Goal: Task Accomplishment & Management: Manage account settings

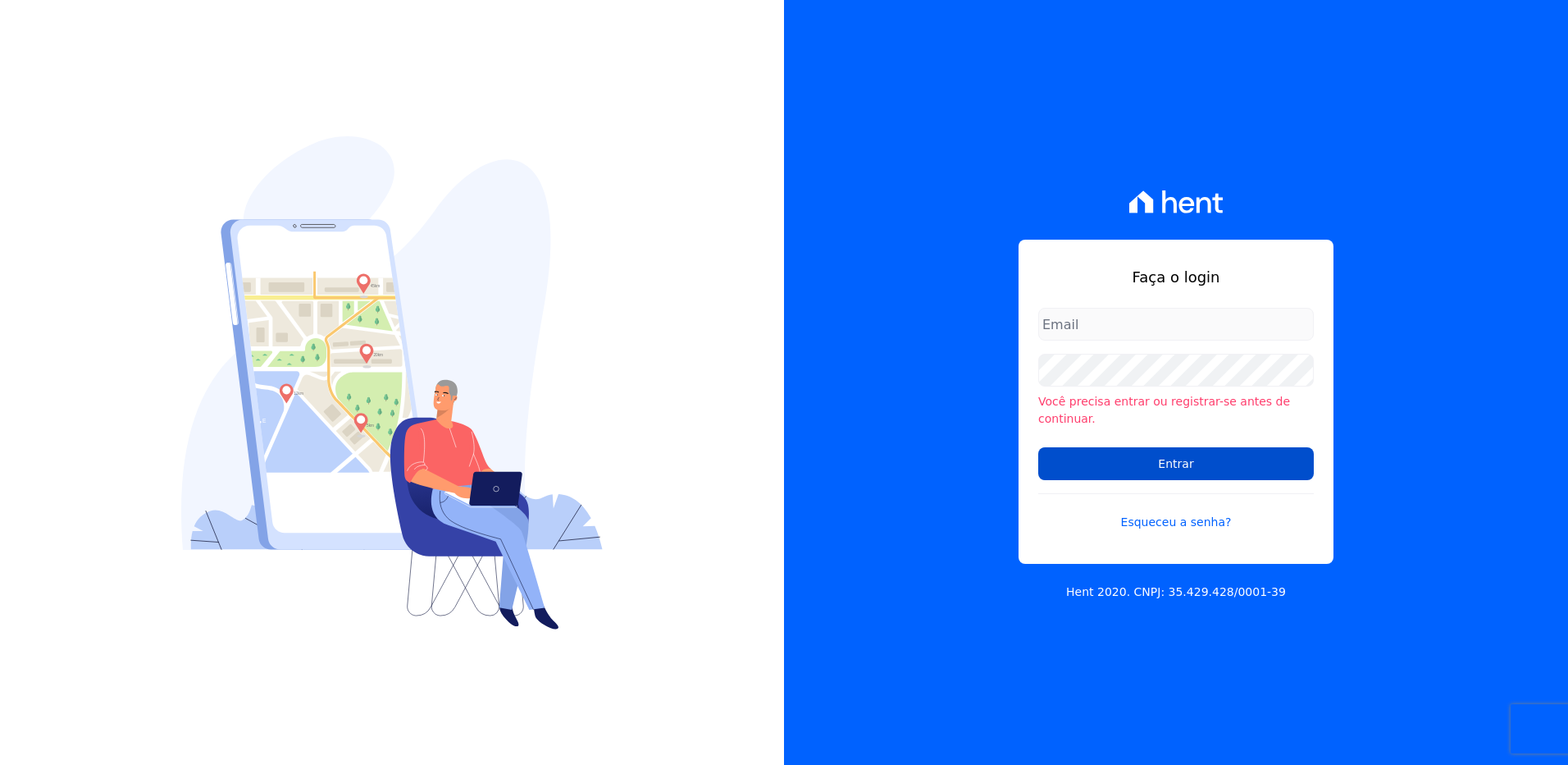
type input "viviane.morandi@e-arke.com"
click at [1207, 458] on input "Entrar" at bounding box center [1176, 463] width 276 height 33
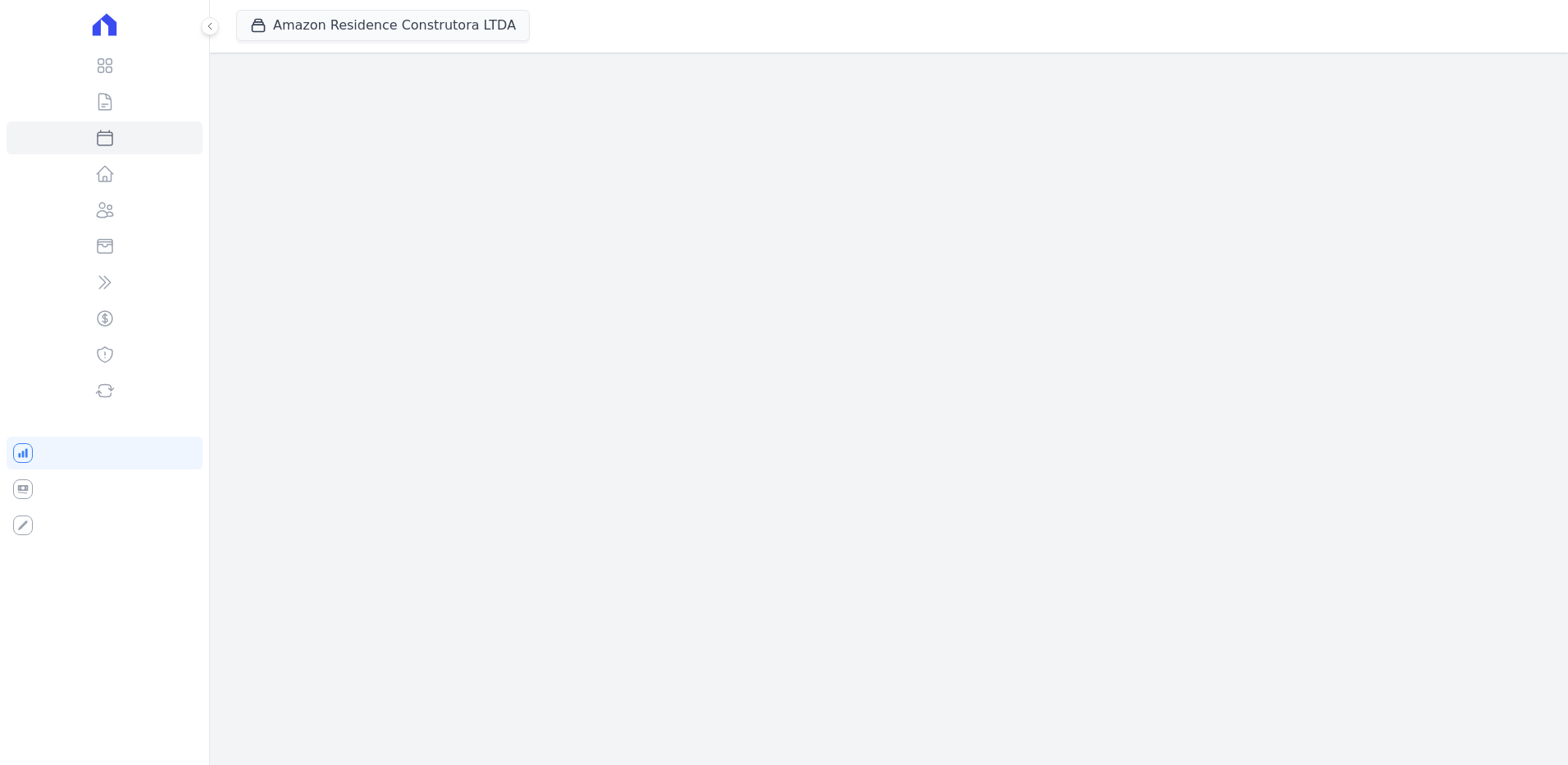
select select
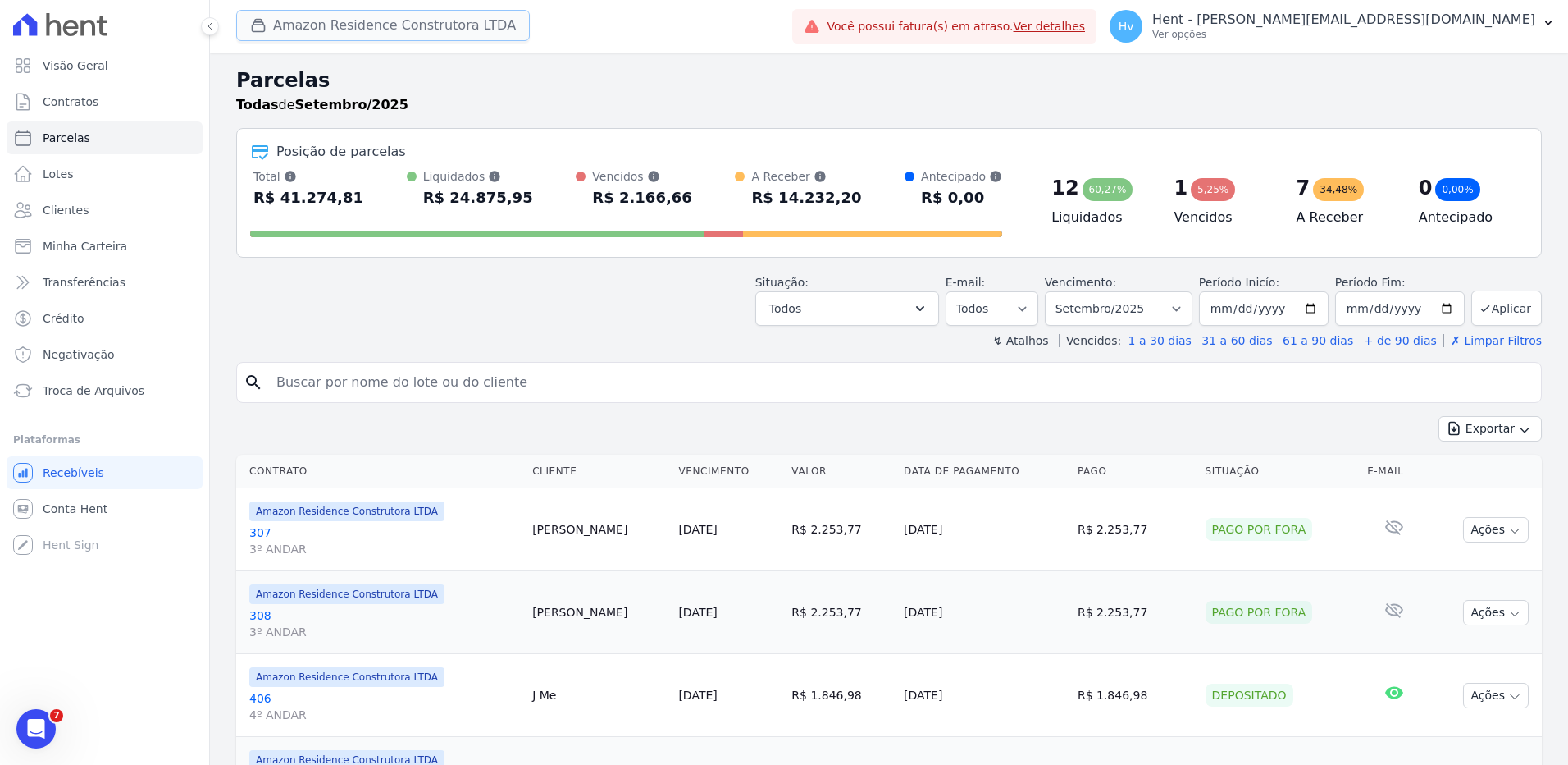
click at [367, 28] on button "Amazon Residence Construtora LTDA" at bounding box center [382, 25] width 294 height 31
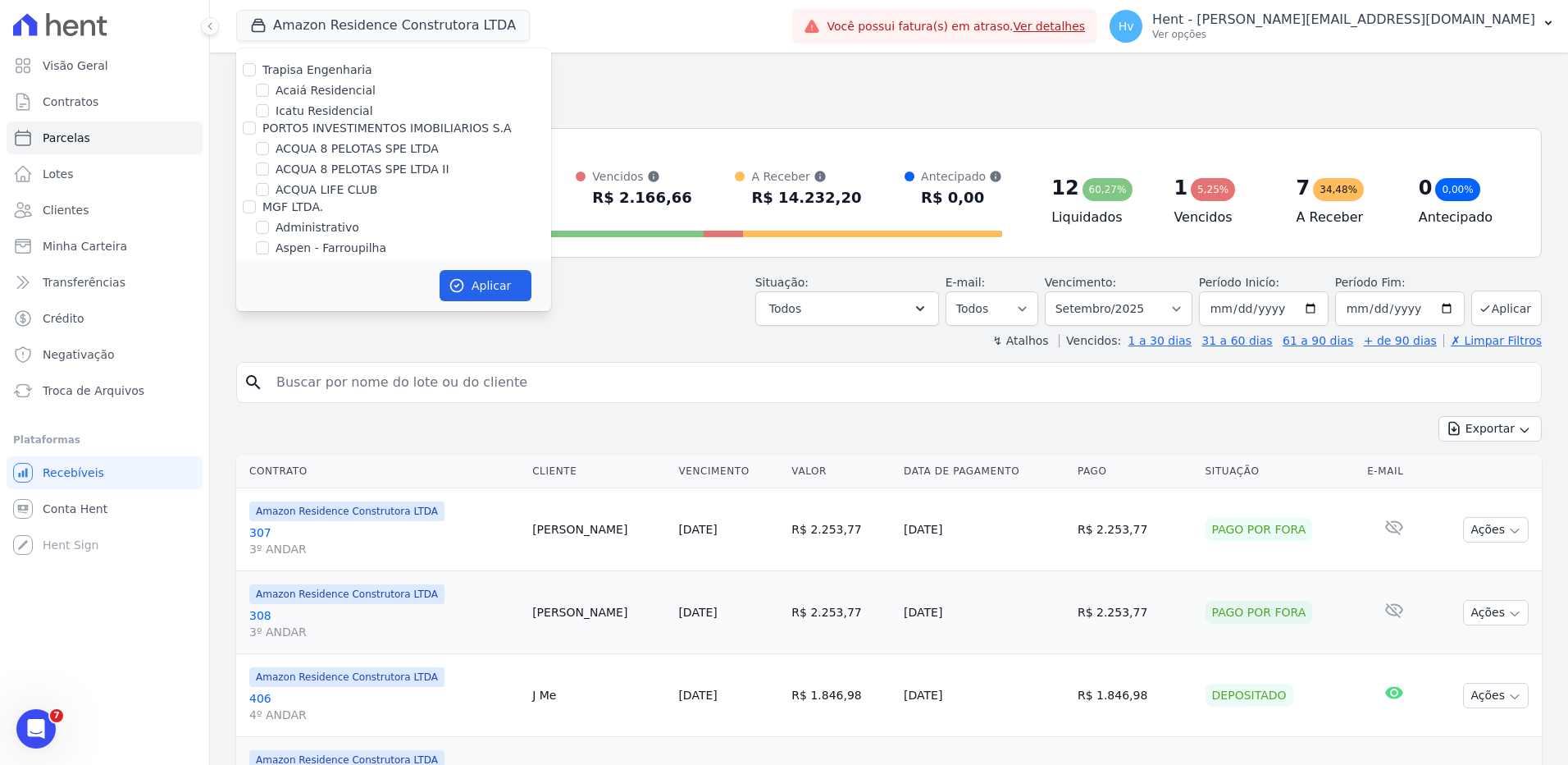
scroll to position [7935, 0]
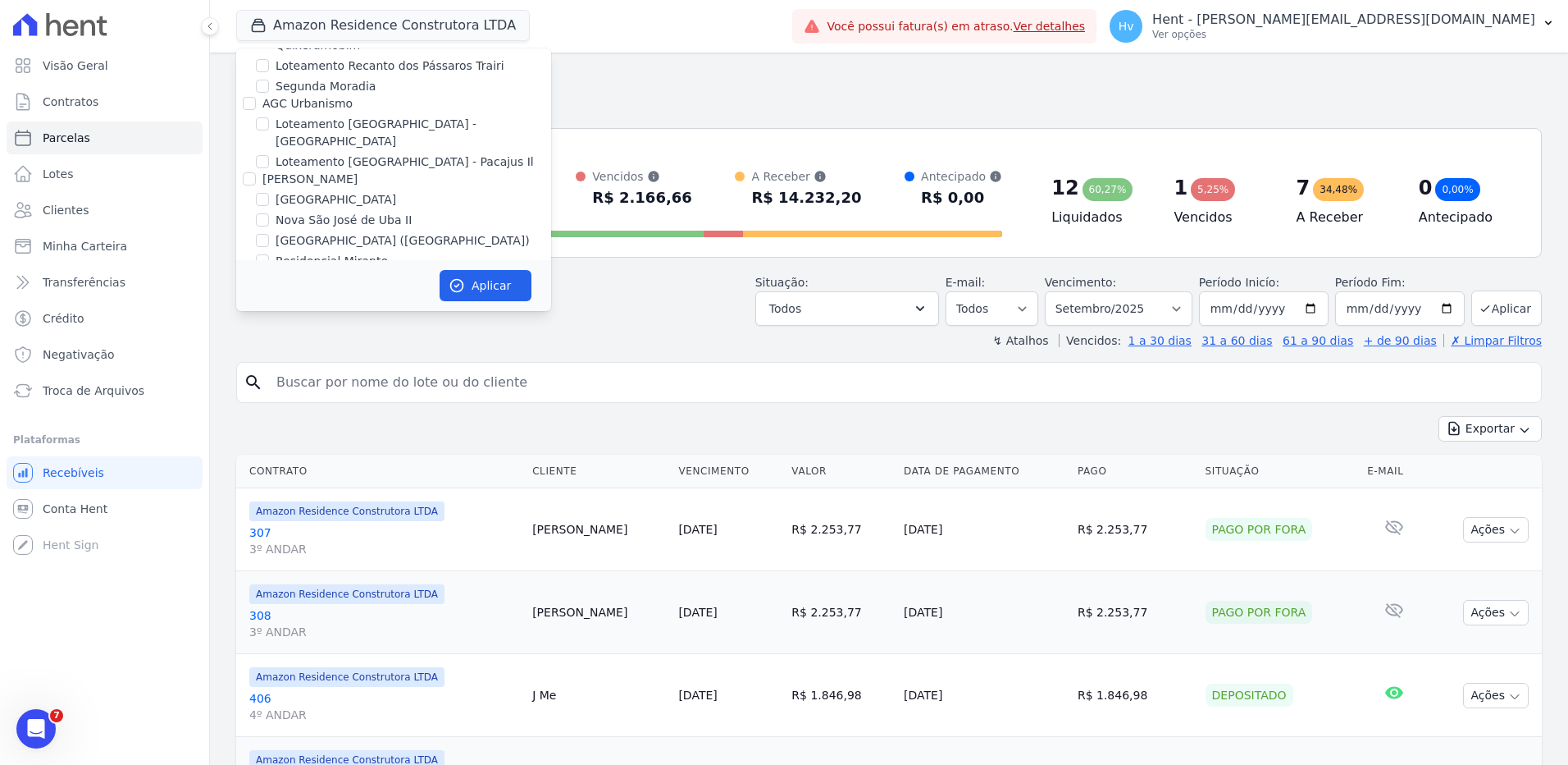
click at [319, 407] on label "LUV PENHA" at bounding box center [308, 416] width 65 height 17
click at [269, 409] on input "LUV PENHA" at bounding box center [262, 416] width 13 height 13
checkbox input "true"
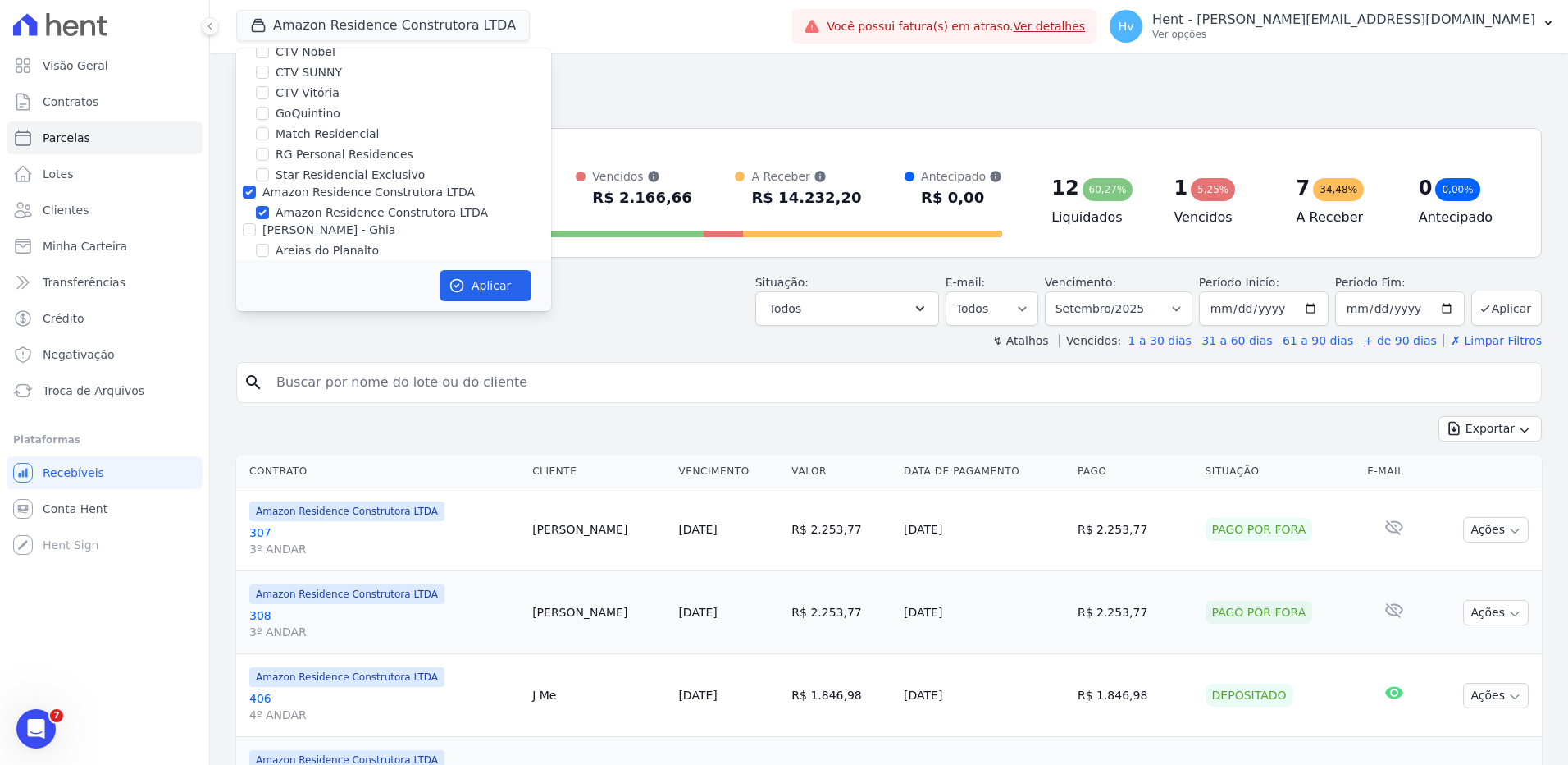
scroll to position [2134, 0]
click at [326, 224] on label "Amazon Residence Construtora LTDA" at bounding box center [381, 232] width 212 height 17
click at [269, 225] on input "Amazon Residence Construtora LTDA" at bounding box center [262, 231] width 13 height 13
checkbox input "false"
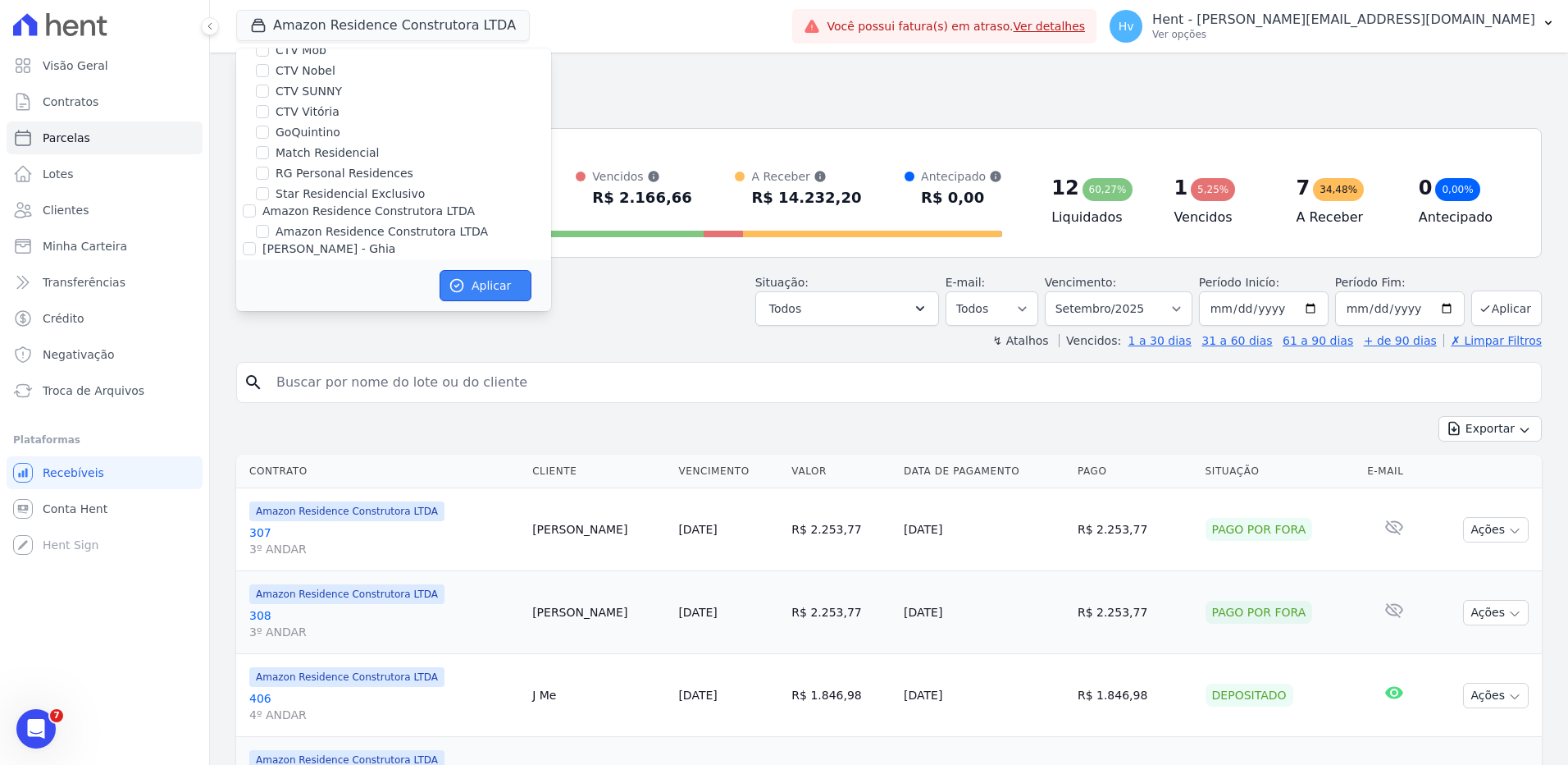
click at [485, 290] on button "Aplicar" at bounding box center [485, 285] width 92 height 31
select select
